Goal: Find specific page/section: Find specific page/section

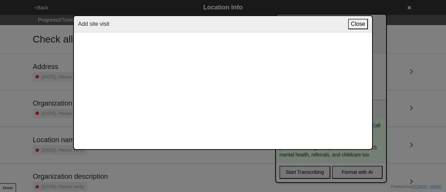
click at [354, 21] on button "Close" at bounding box center [358, 24] width 20 height 10
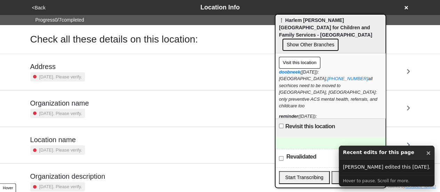
click at [304, 57] on button "Visit this location" at bounding box center [299, 63] width 41 height 12
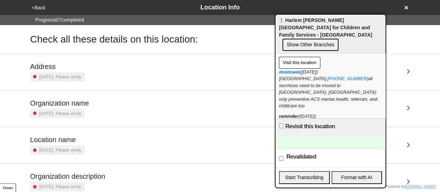
click at [303, 57] on button "Visit this location" at bounding box center [299, 63] width 41 height 12
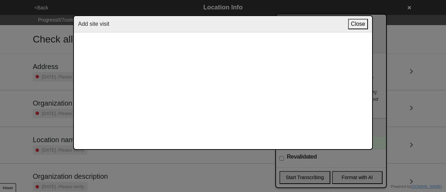
click at [152, 32] on div "Add site visit Close" at bounding box center [223, 24] width 298 height 16
click at [355, 25] on button "Close" at bounding box center [358, 24] width 20 height 10
